Goal: Find specific page/section: Find specific page/section

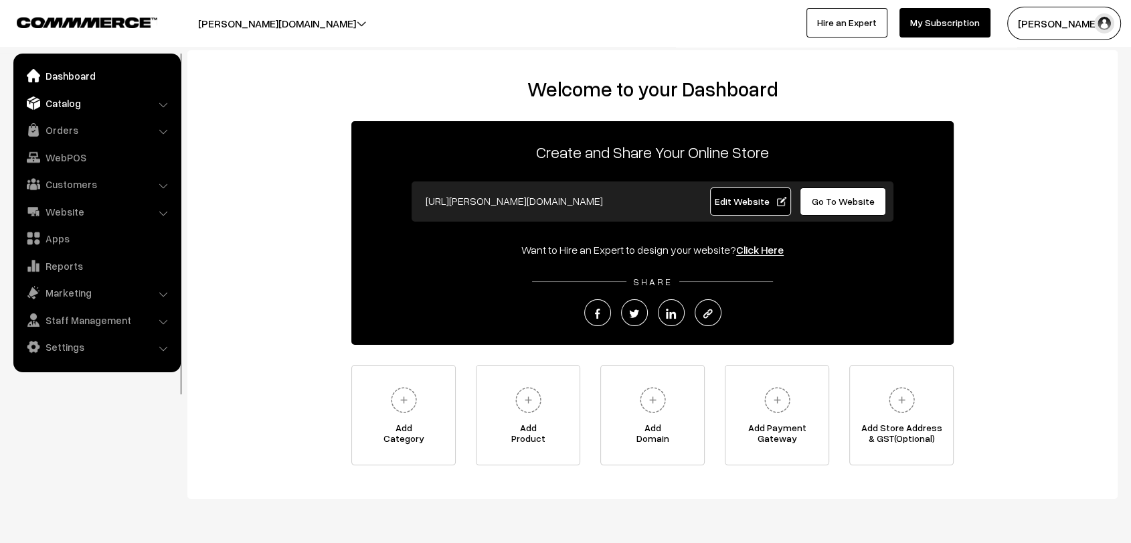
click at [74, 102] on link "Catalog" at bounding box center [96, 103] width 159 height 24
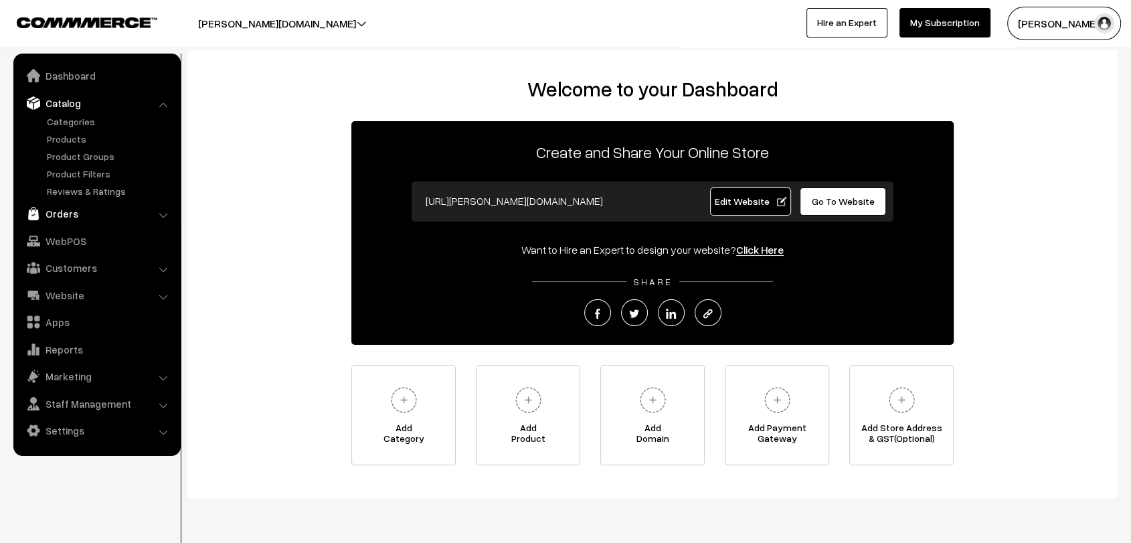
click at [67, 212] on link "Orders" at bounding box center [96, 213] width 159 height 24
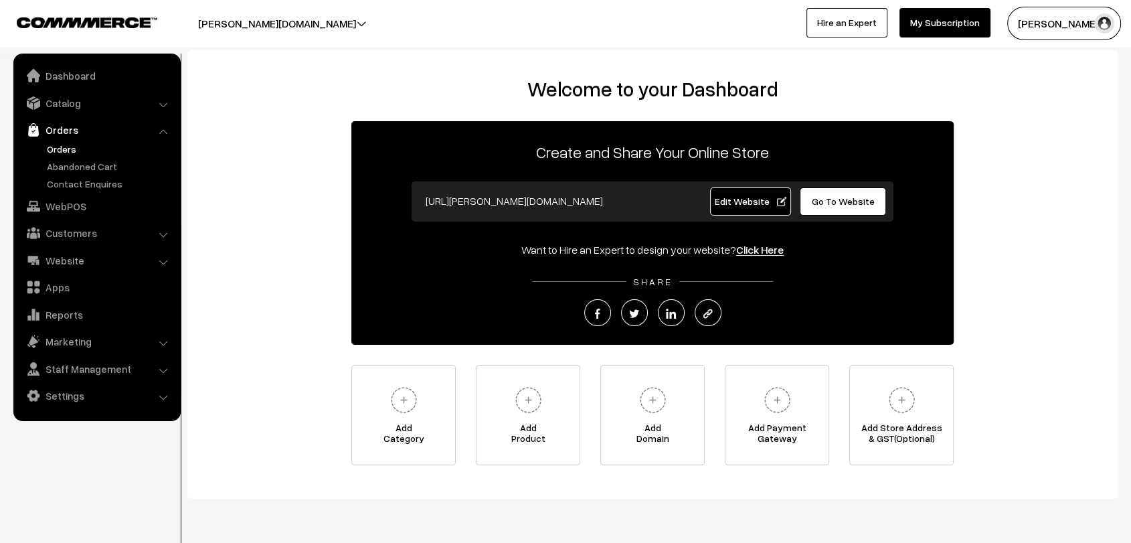
click at [60, 147] on link "Orders" at bounding box center [109, 149] width 132 height 14
